Goal: Navigation & Orientation: Find specific page/section

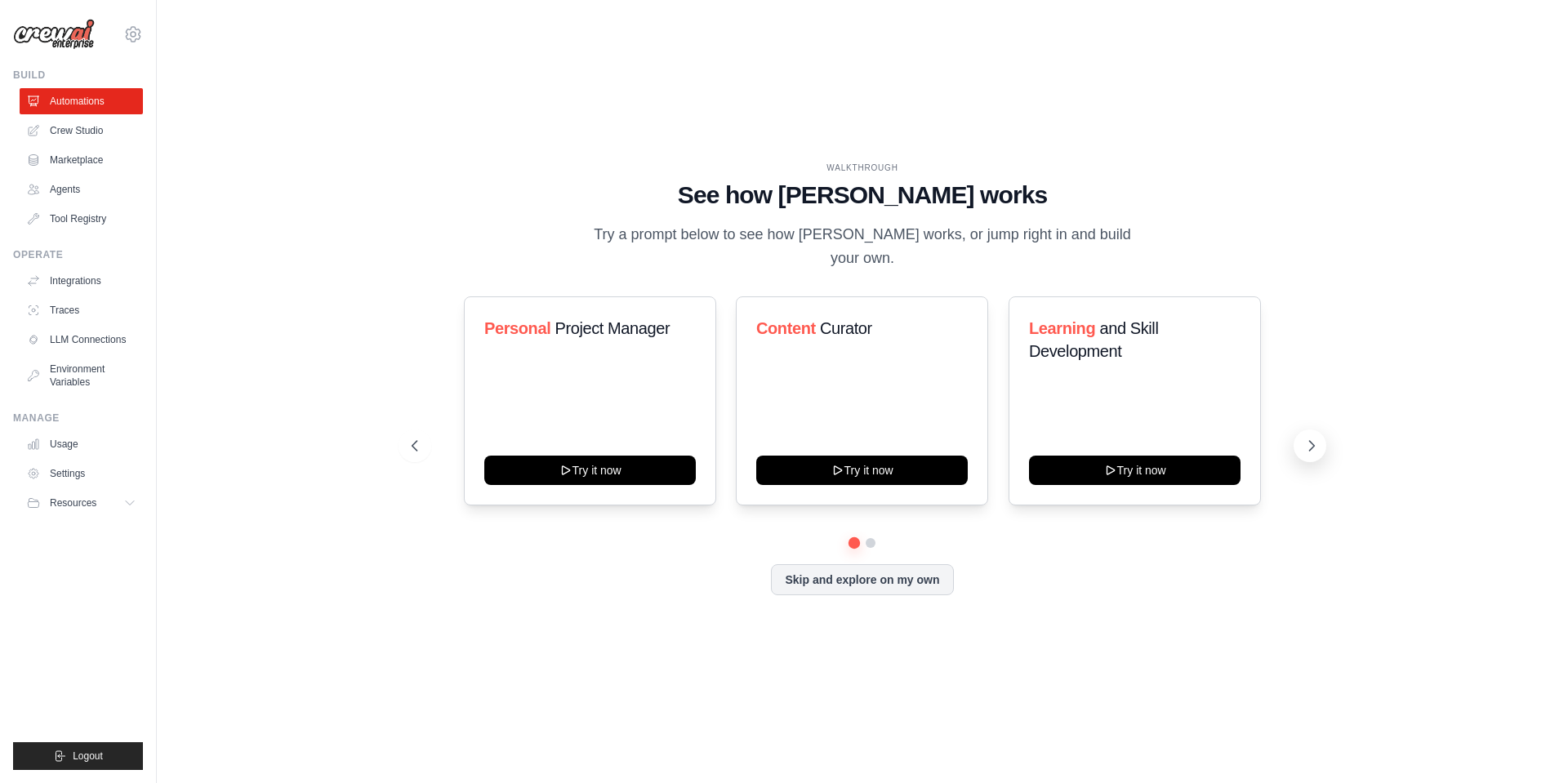
click at [1314, 445] on icon at bounding box center [1312, 446] width 5 height 10
click at [90, 130] on link "Crew Studio" at bounding box center [83, 130] width 123 height 26
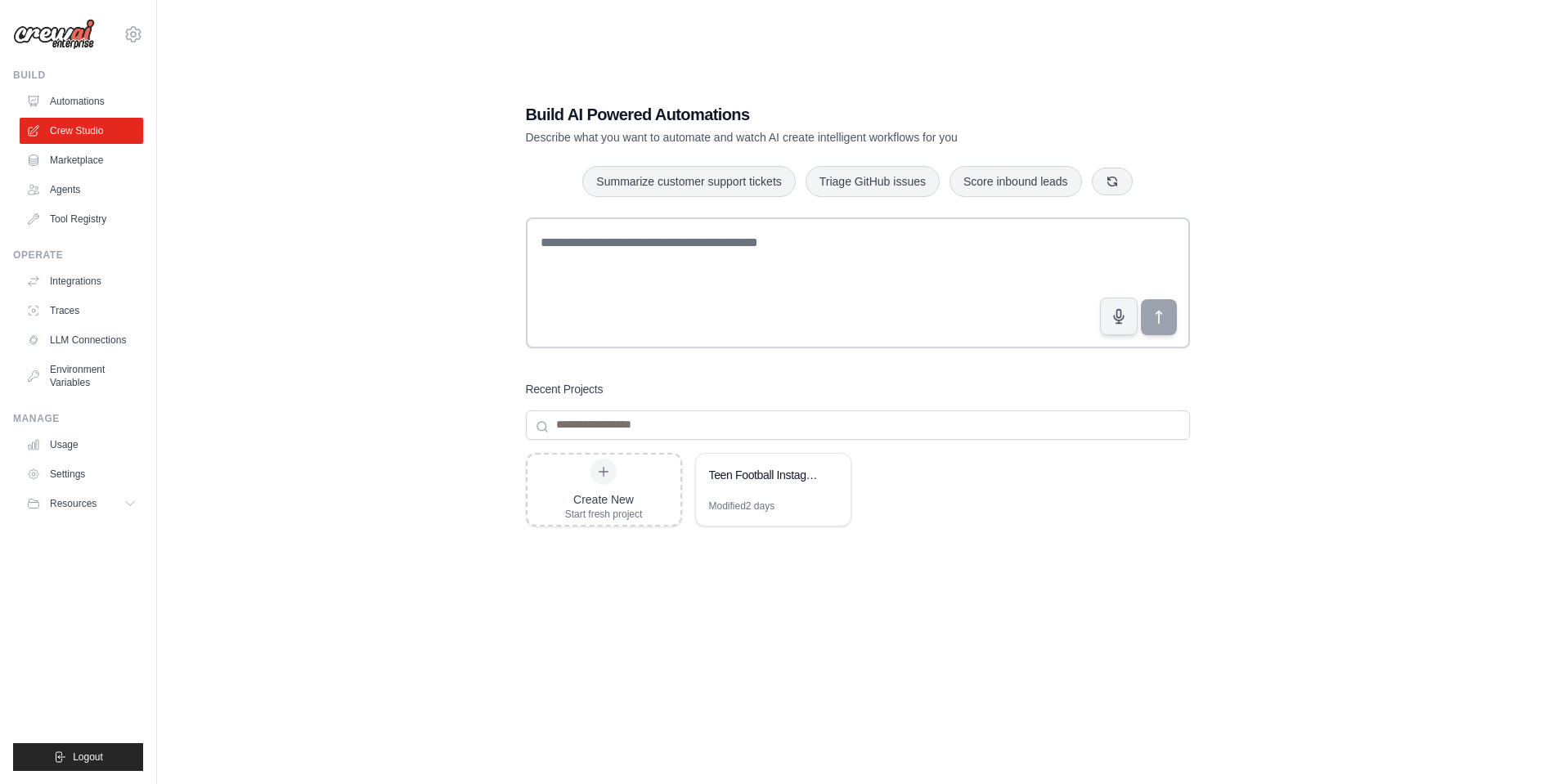
click at [79, 115] on ul "Automations Crew Studio Marketplace Agents Tool Registry" at bounding box center [81, 159] width 123 height 144
click at [81, 104] on link "Automations" at bounding box center [83, 101] width 123 height 26
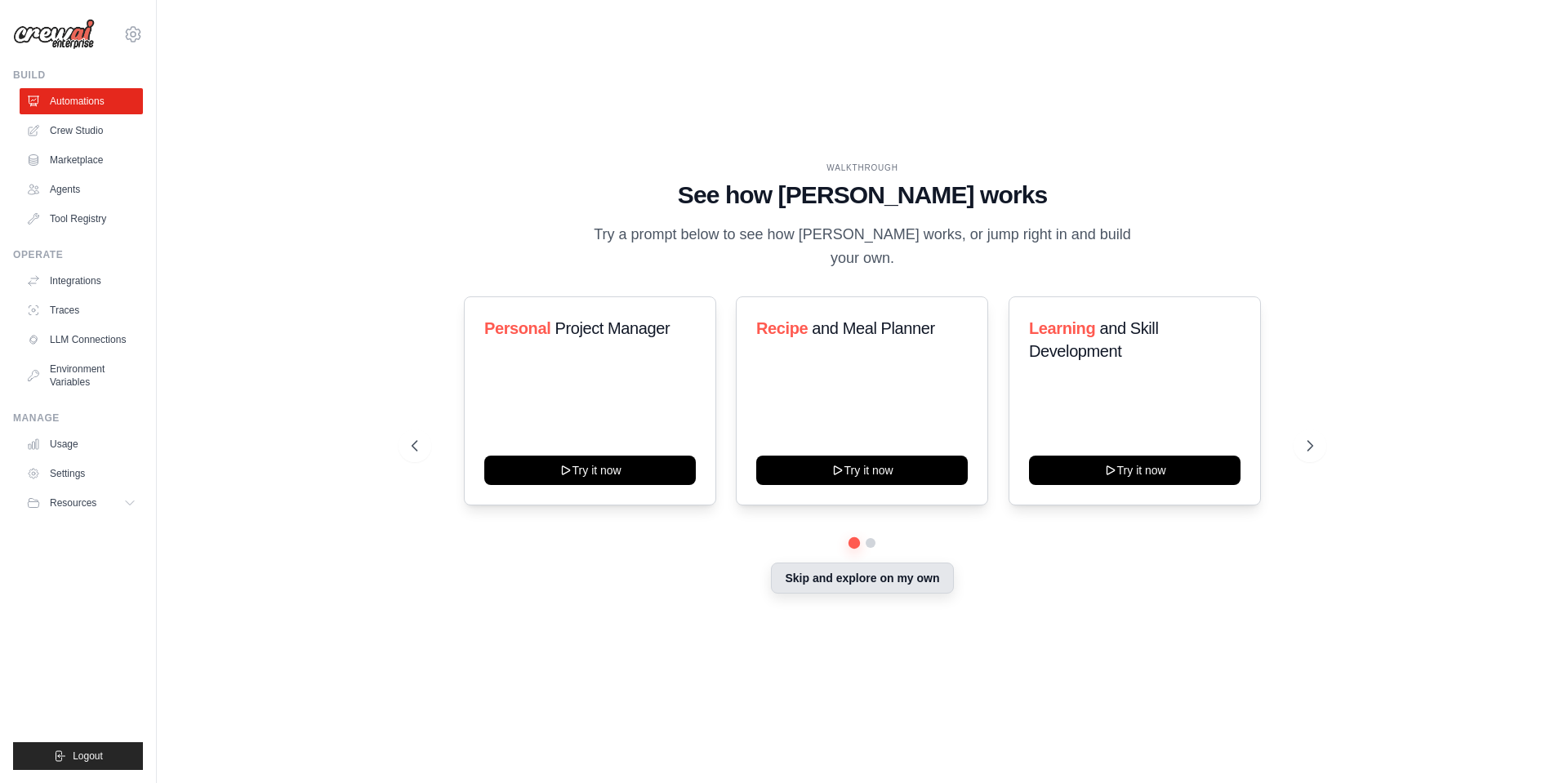
click at [855, 584] on button "Skip and explore on my own" at bounding box center [862, 578] width 182 height 31
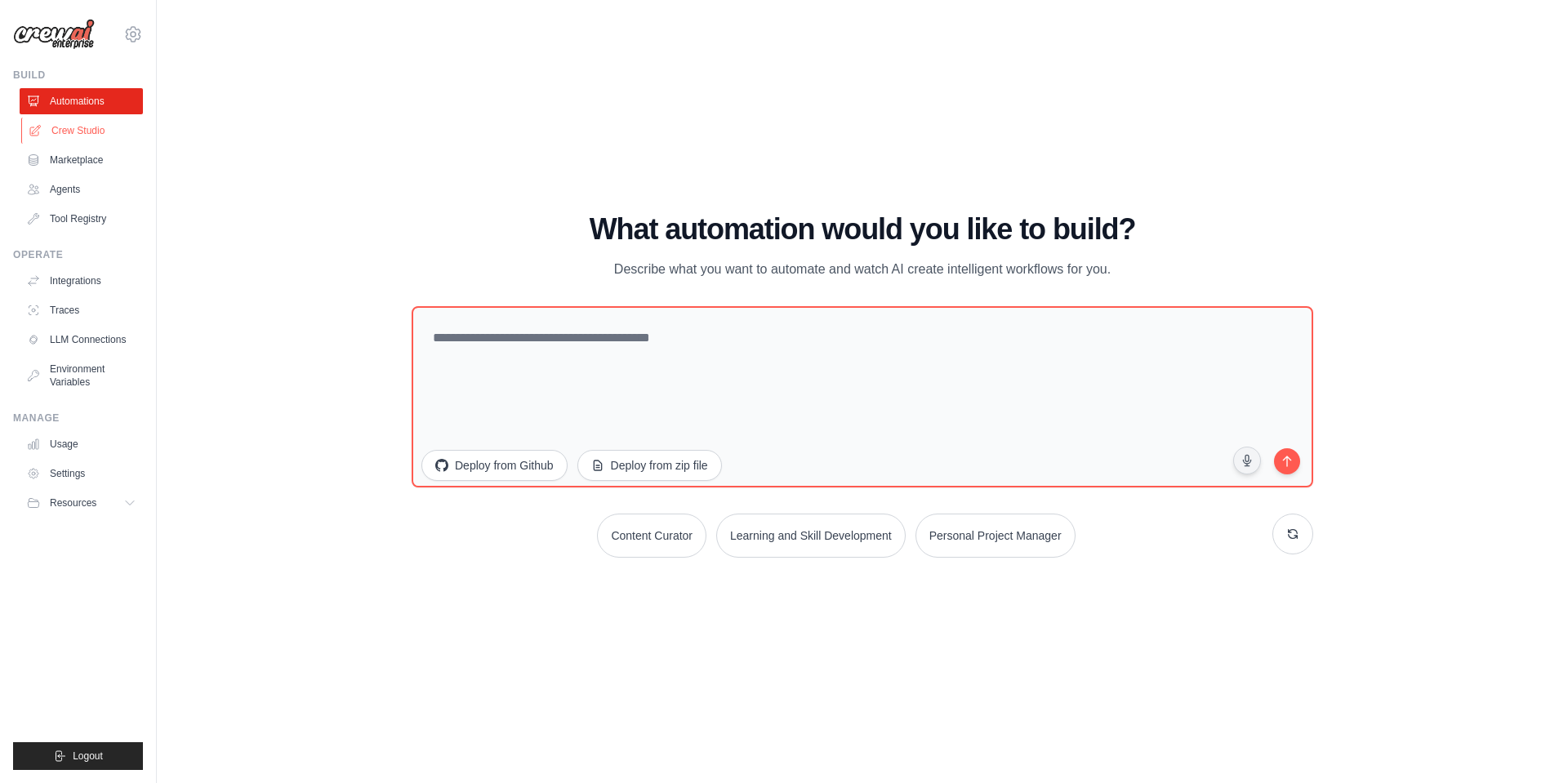
click at [58, 137] on link "Crew Studio" at bounding box center [83, 130] width 123 height 26
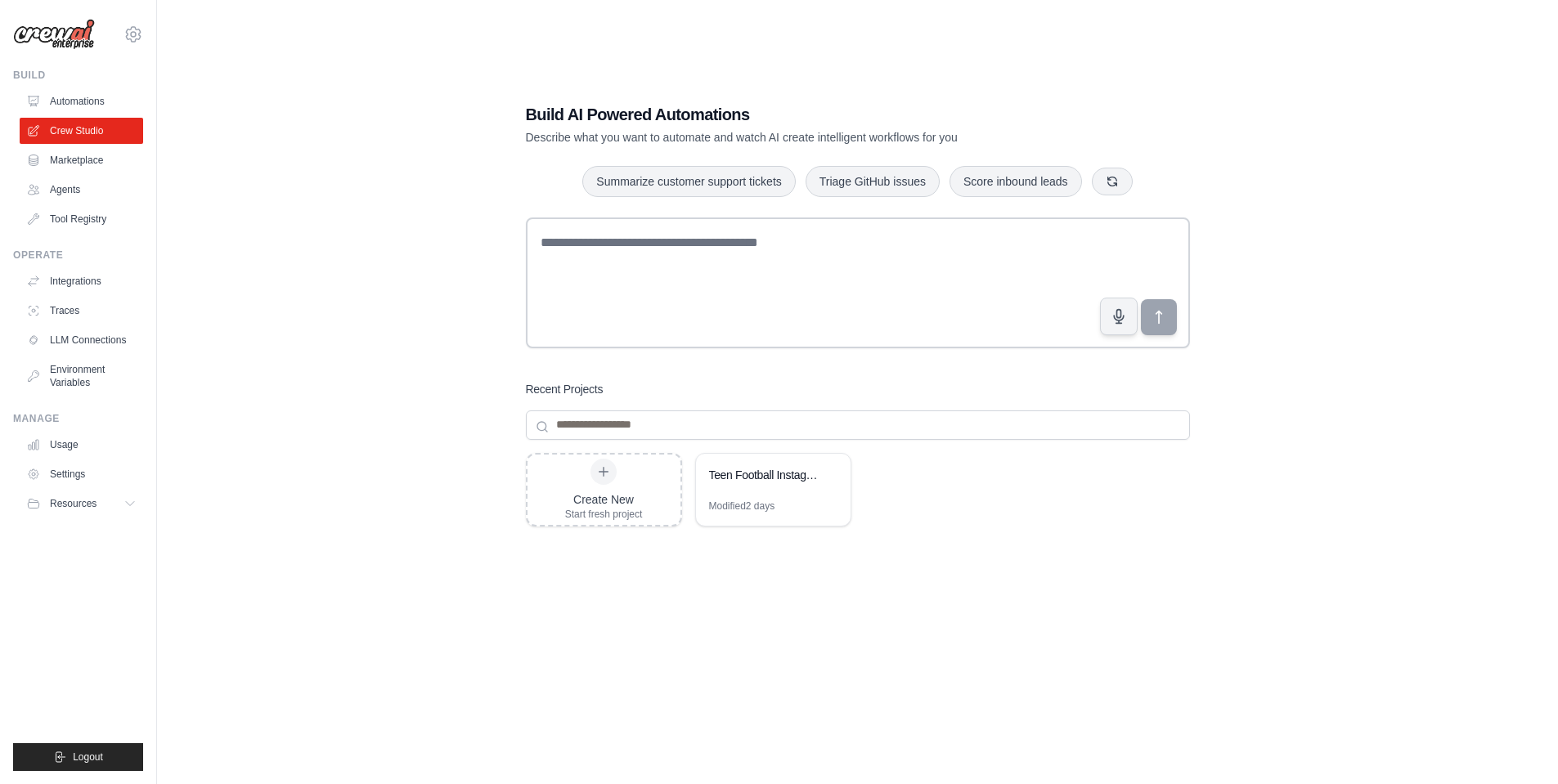
click at [87, 95] on link "Automations" at bounding box center [81, 101] width 123 height 26
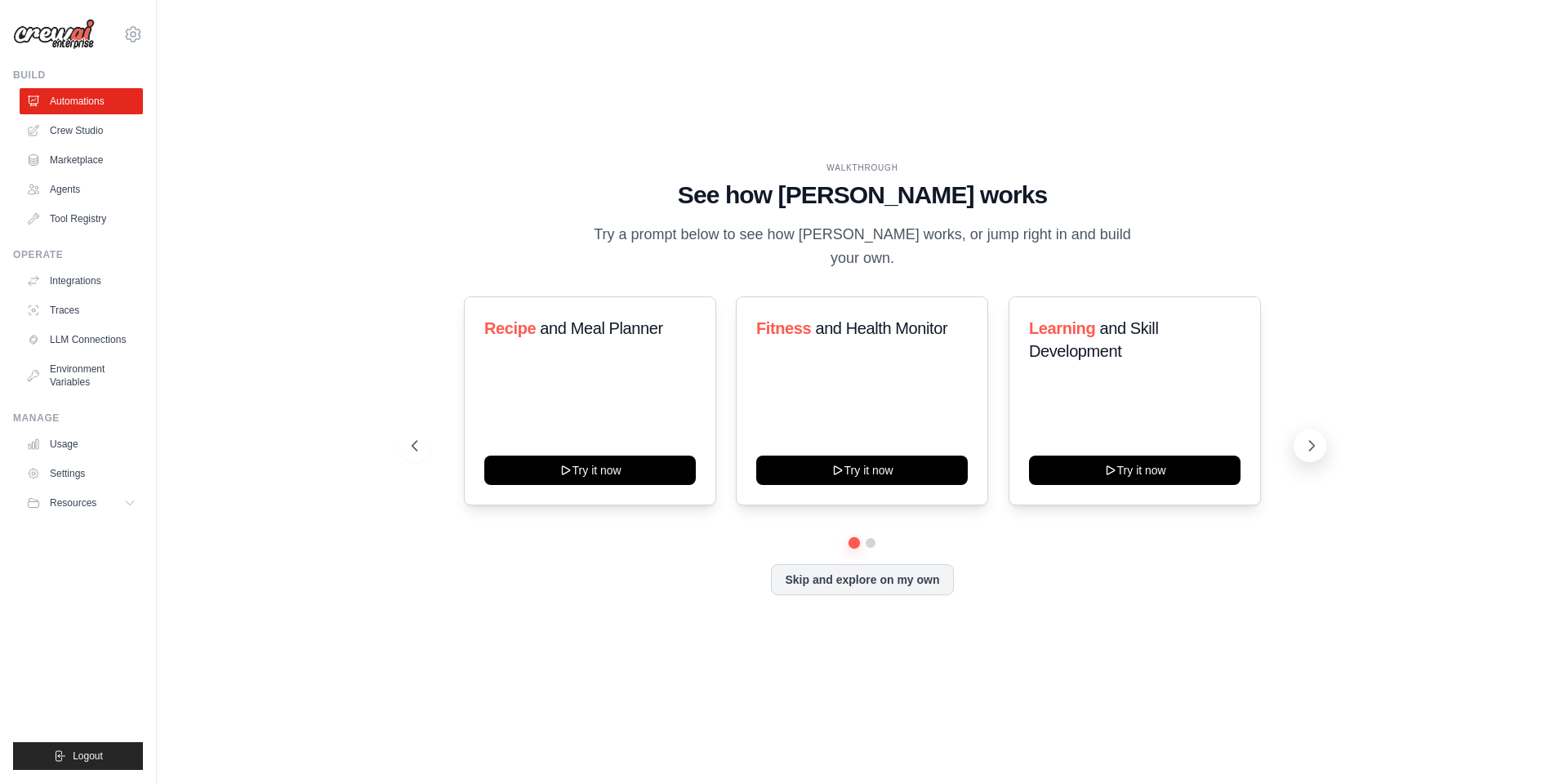
click at [1305, 444] on icon at bounding box center [1311, 446] width 16 height 16
